Goal: Browse casually: Explore the website without a specific task or goal

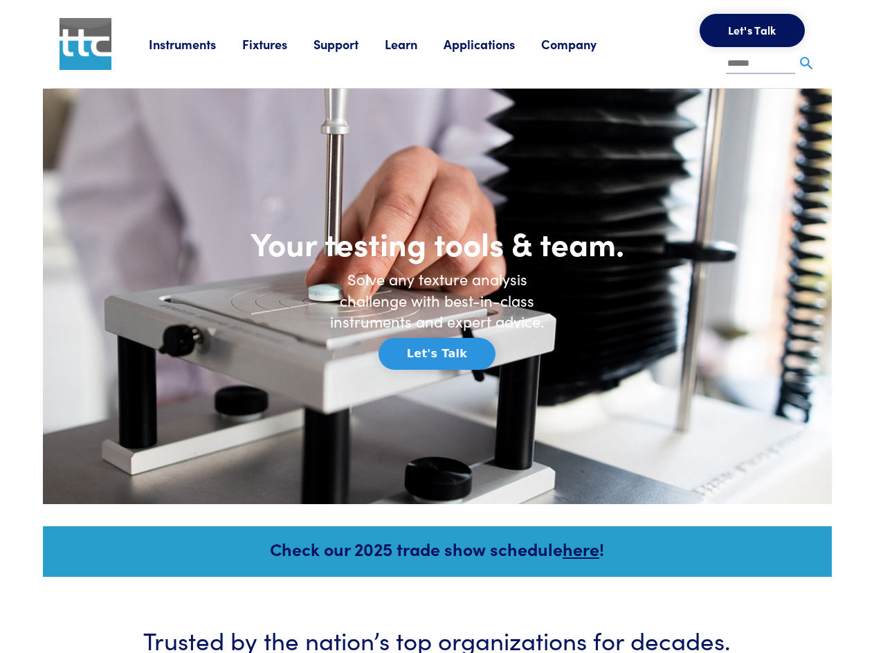
click at [210, 53] on link "Instruments" at bounding box center [195, 43] width 93 height 17
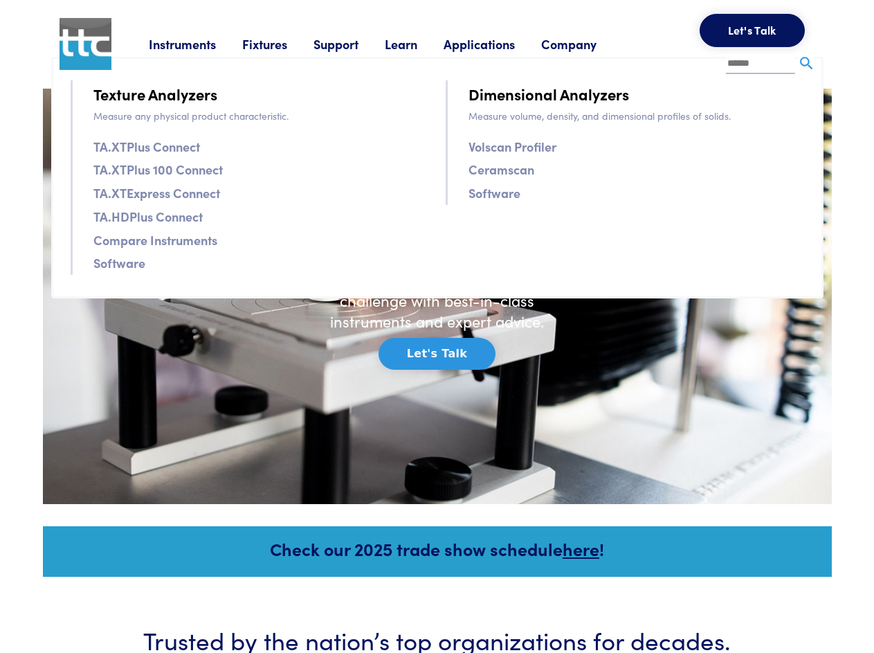
click at [258, 53] on link "Fixtures" at bounding box center [277, 43] width 71 height 17
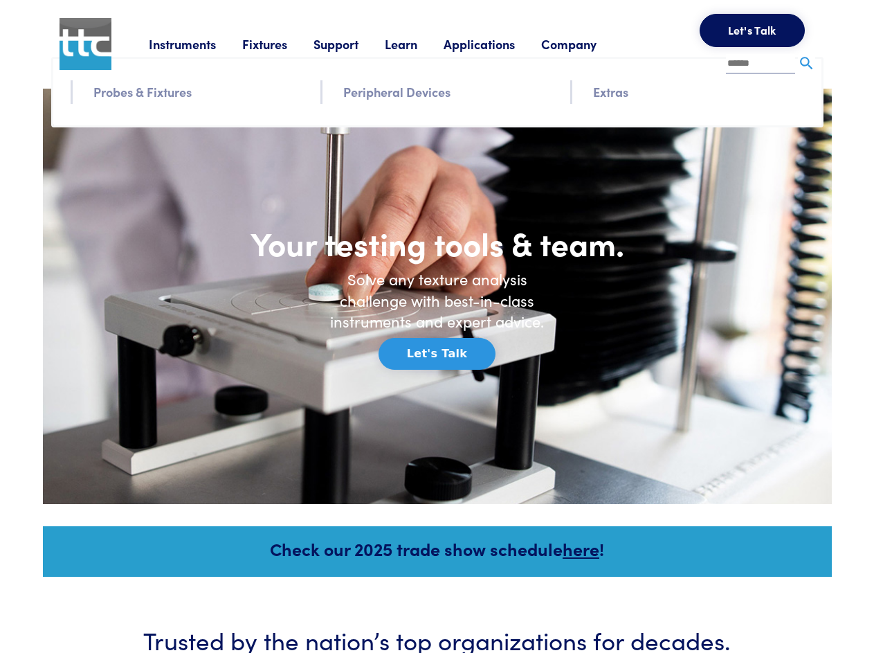
click at [314, 53] on link "Support" at bounding box center [349, 43] width 71 height 17
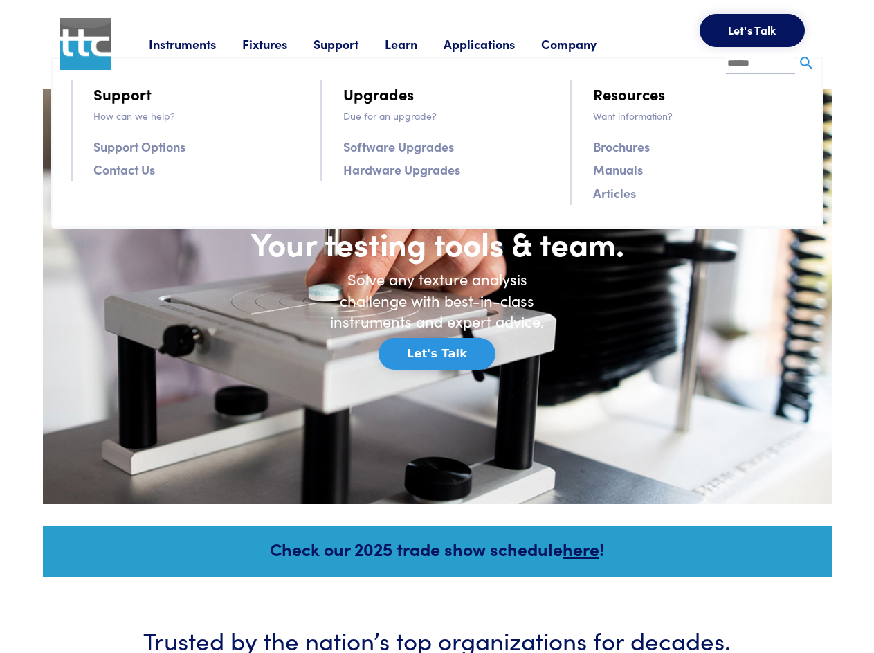
click at [385, 53] on link "Learn" at bounding box center [414, 43] width 59 height 17
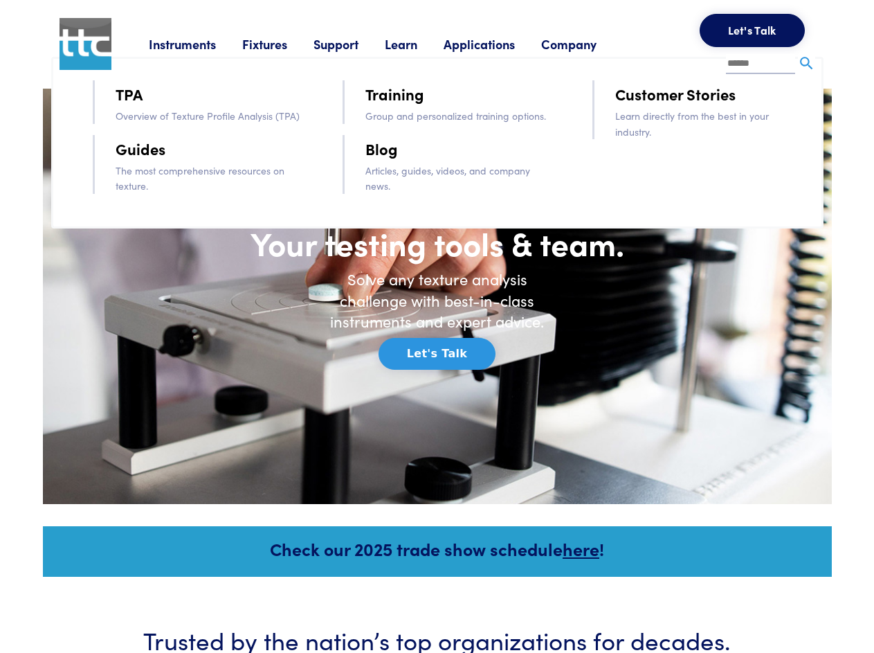
click at [444, 53] on link "Applications" at bounding box center [493, 43] width 98 height 17
click at [541, 53] on link "Company" at bounding box center [582, 43] width 82 height 17
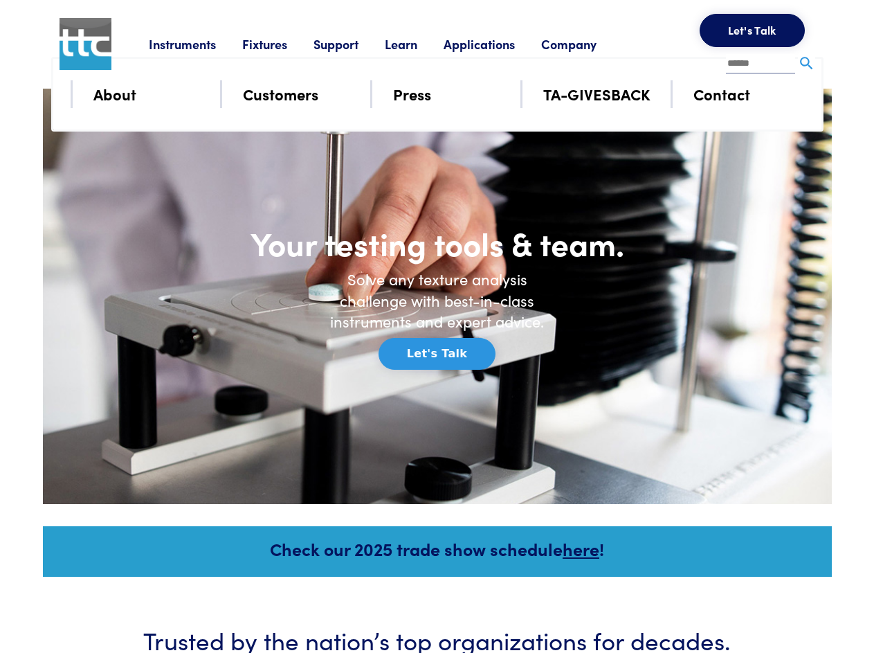
click at [0, 0] on span "0" at bounding box center [0, 0] width 0 height 0
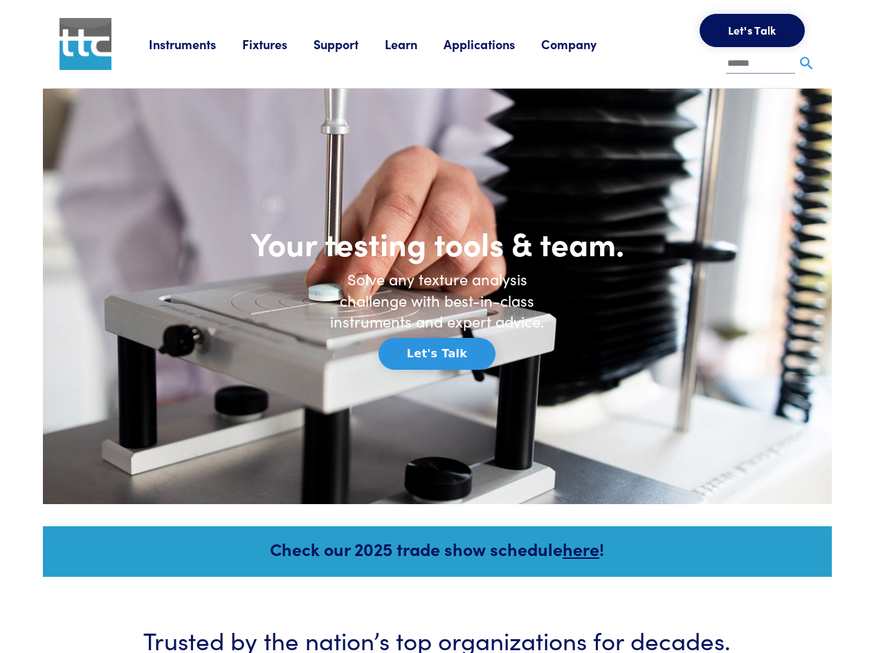
click at [798, 62] on img at bounding box center [806, 63] width 17 height 17
